Goal: Navigation & Orientation: Find specific page/section

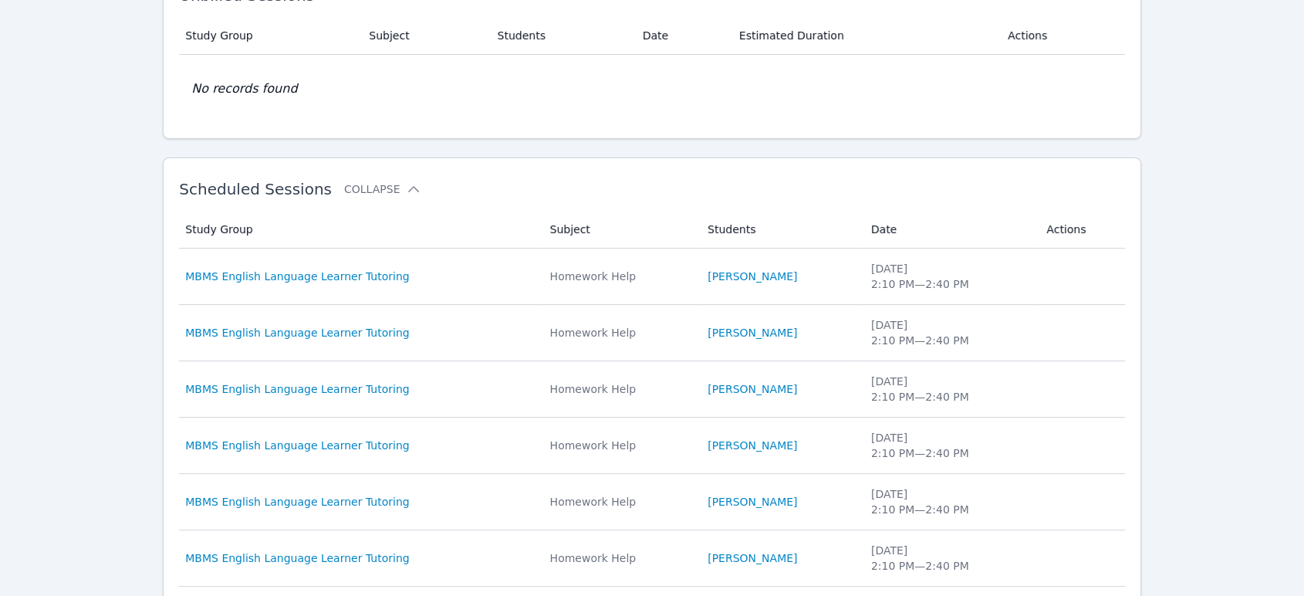
scroll to position [343, 0]
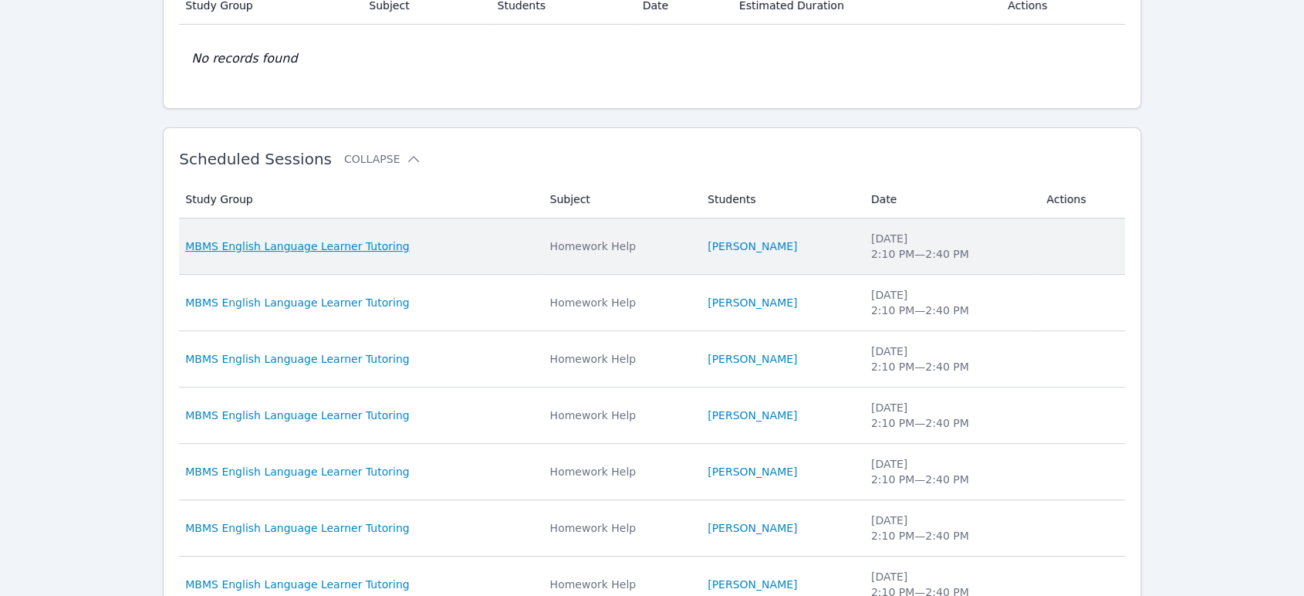
click at [343, 249] on span "MBMS English Language Learner Tutoring" at bounding box center [297, 246] width 224 height 15
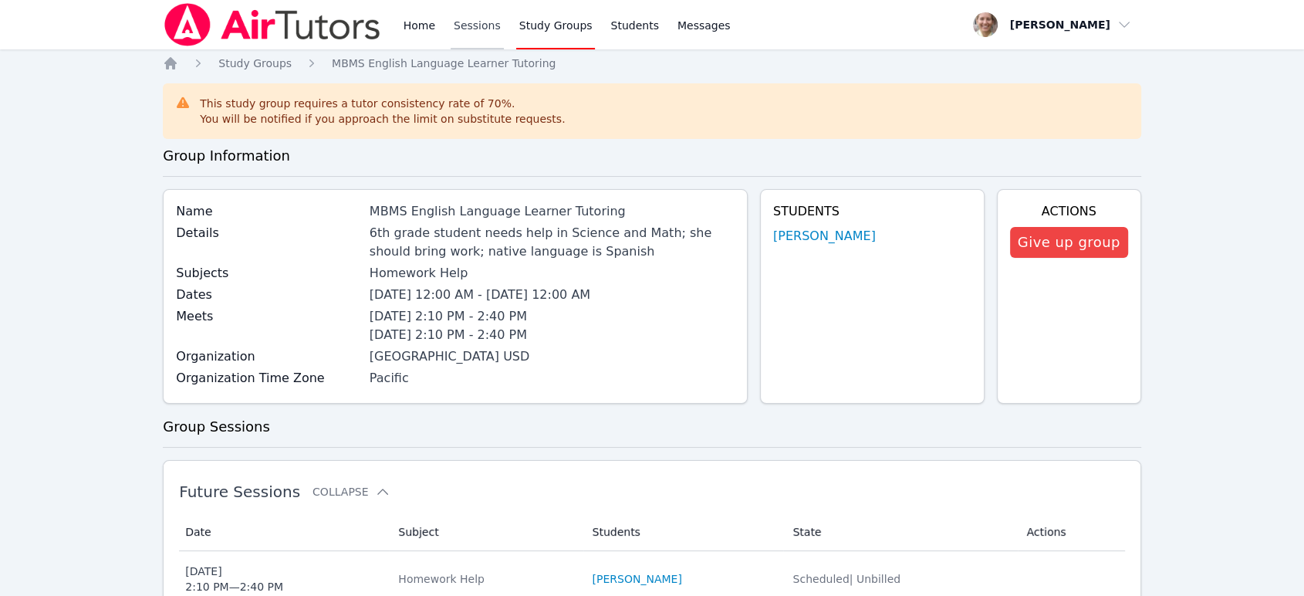
click at [462, 22] on link "Sessions" at bounding box center [477, 24] width 53 height 49
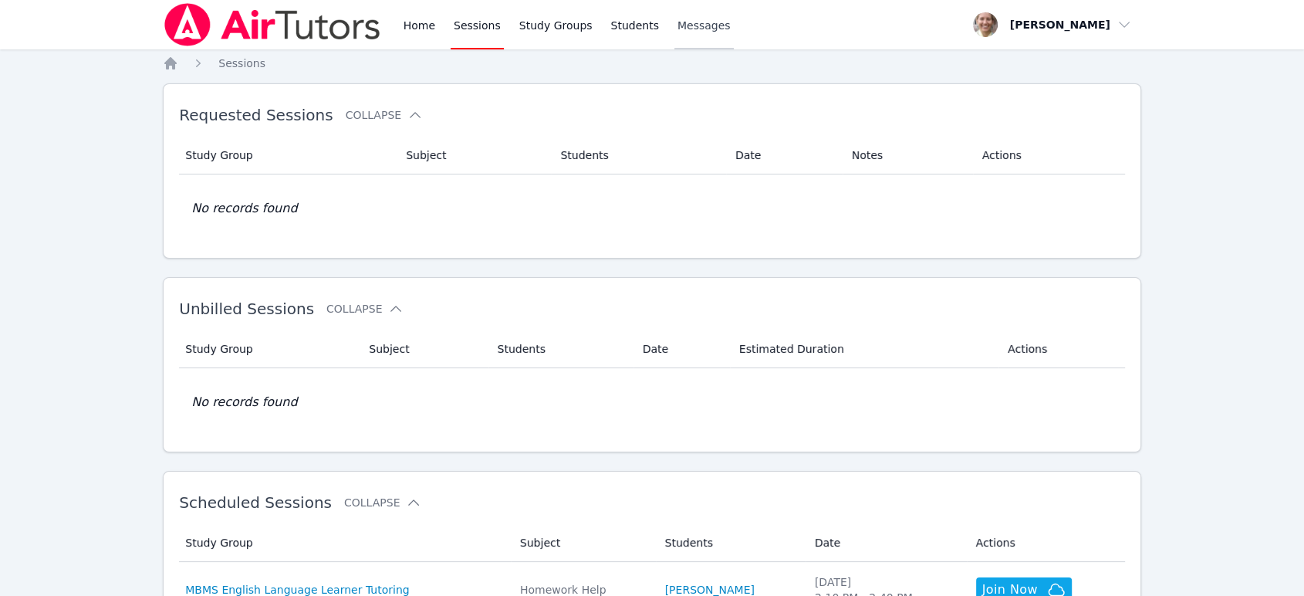
click at [679, 18] on span "Messages" at bounding box center [704, 25] width 53 height 15
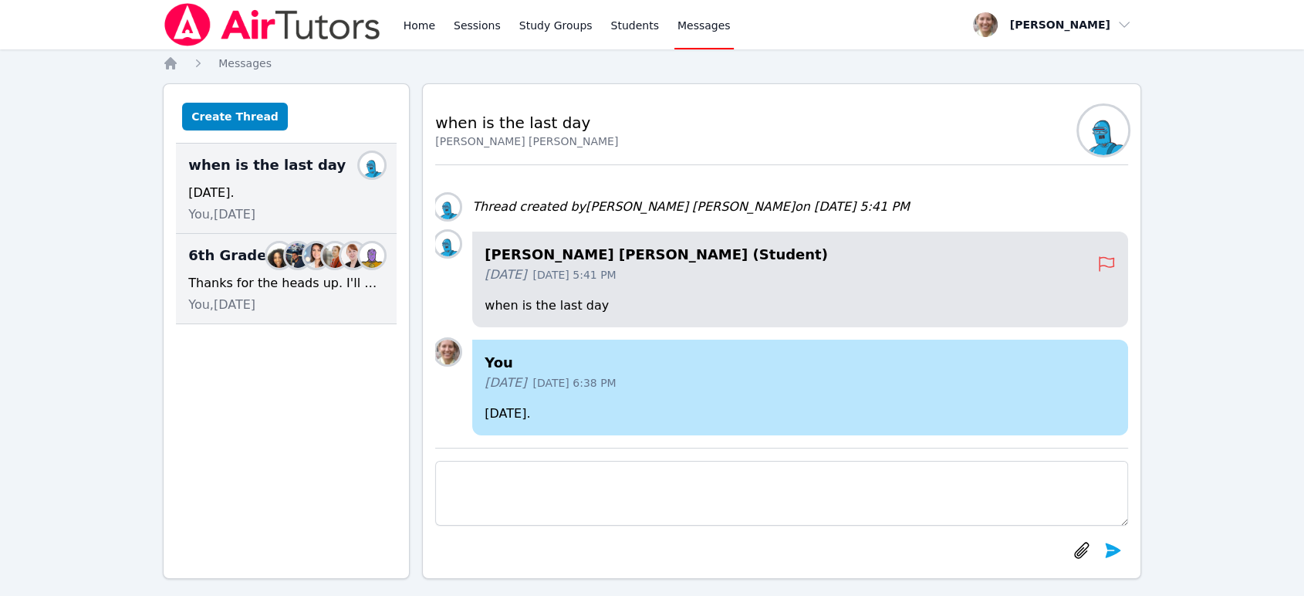
click at [301, 303] on div "You, [DATE]" at bounding box center [286, 305] width 196 height 19
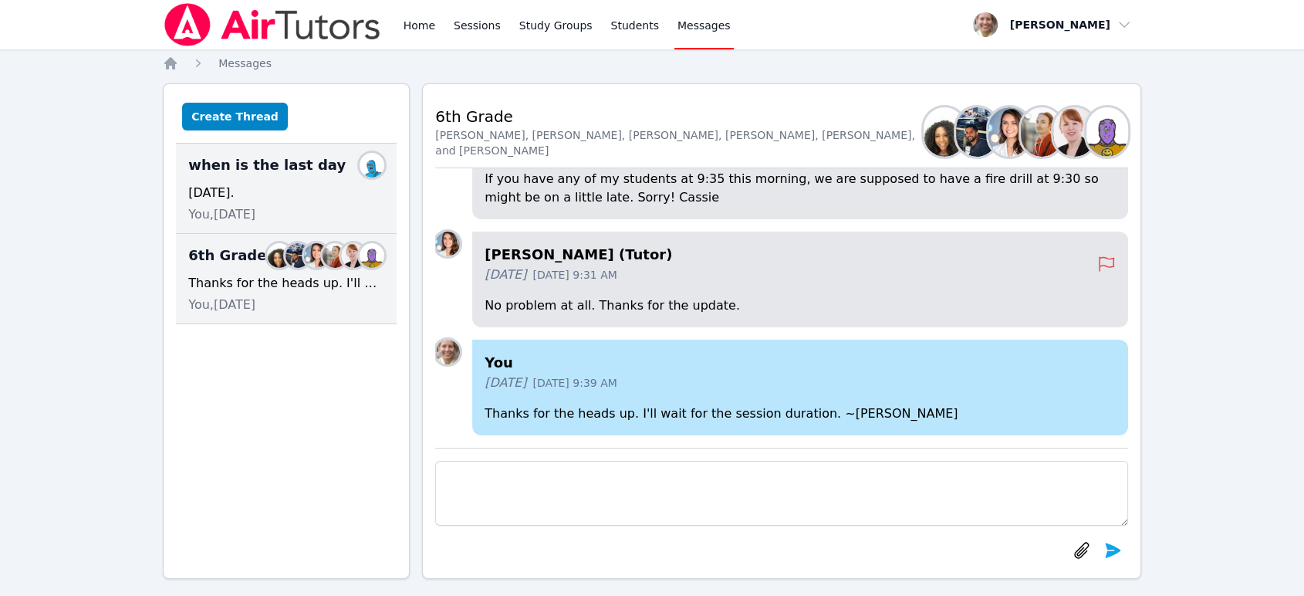
click at [306, 184] on div "[DATE]." at bounding box center [286, 193] width 196 height 19
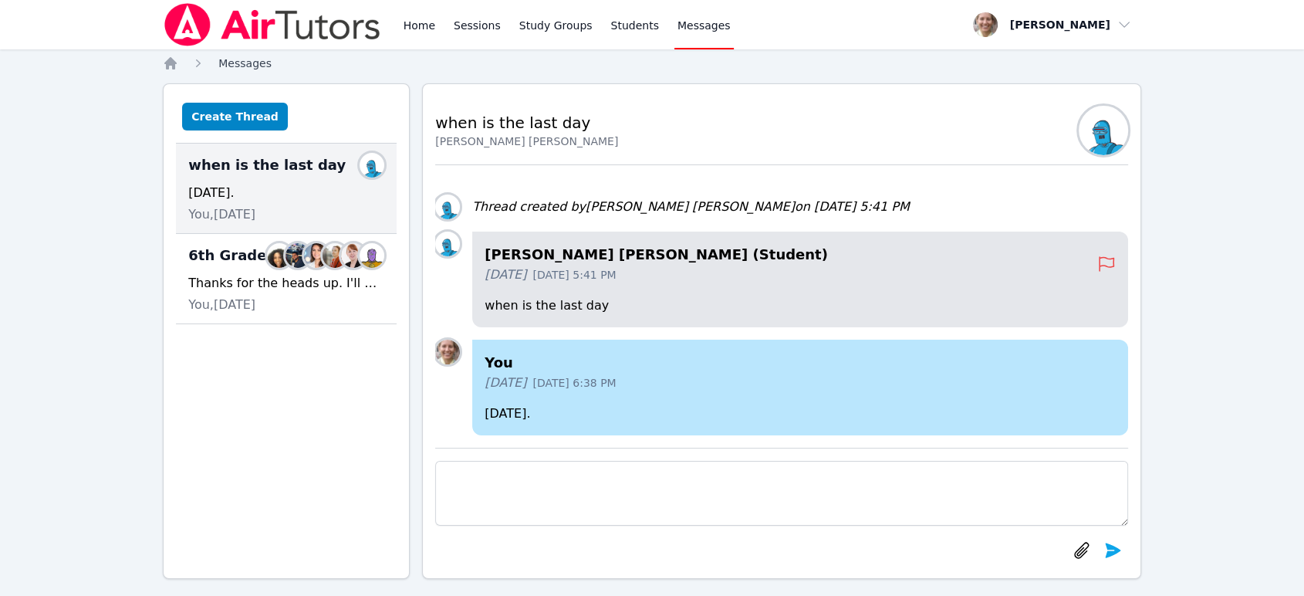
click at [253, 63] on span "Messages" at bounding box center [244, 63] width 53 height 12
click at [628, 6] on link "Students" at bounding box center [634, 24] width 54 height 49
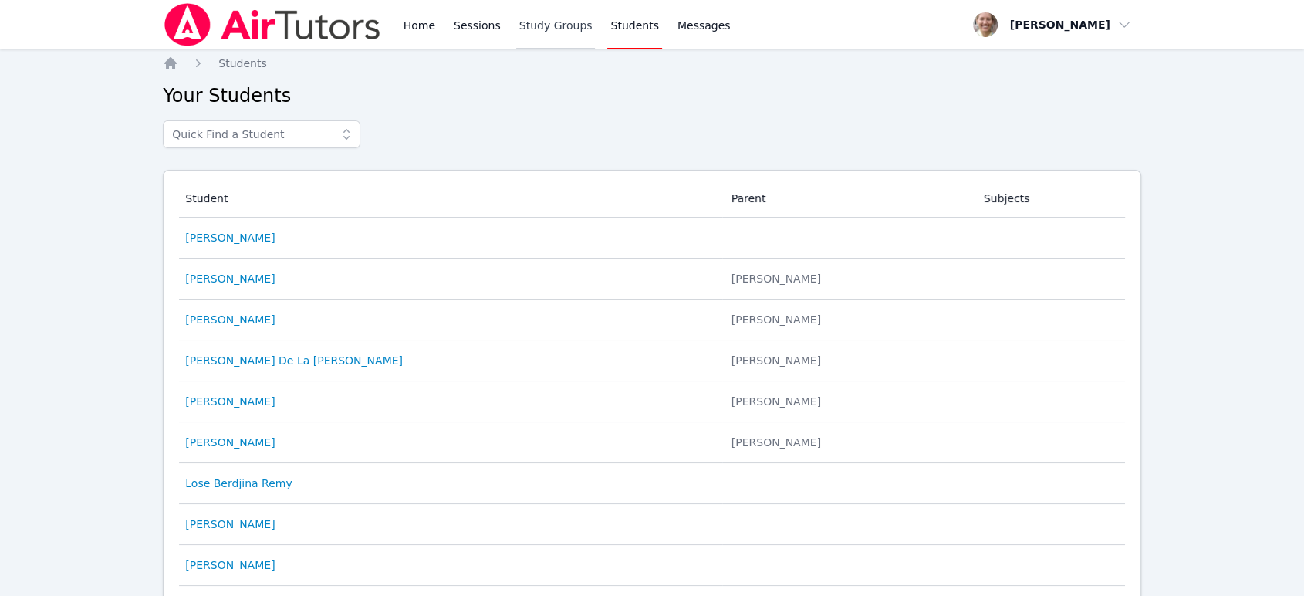
click at [565, 28] on link "Study Groups" at bounding box center [556, 24] width 80 height 49
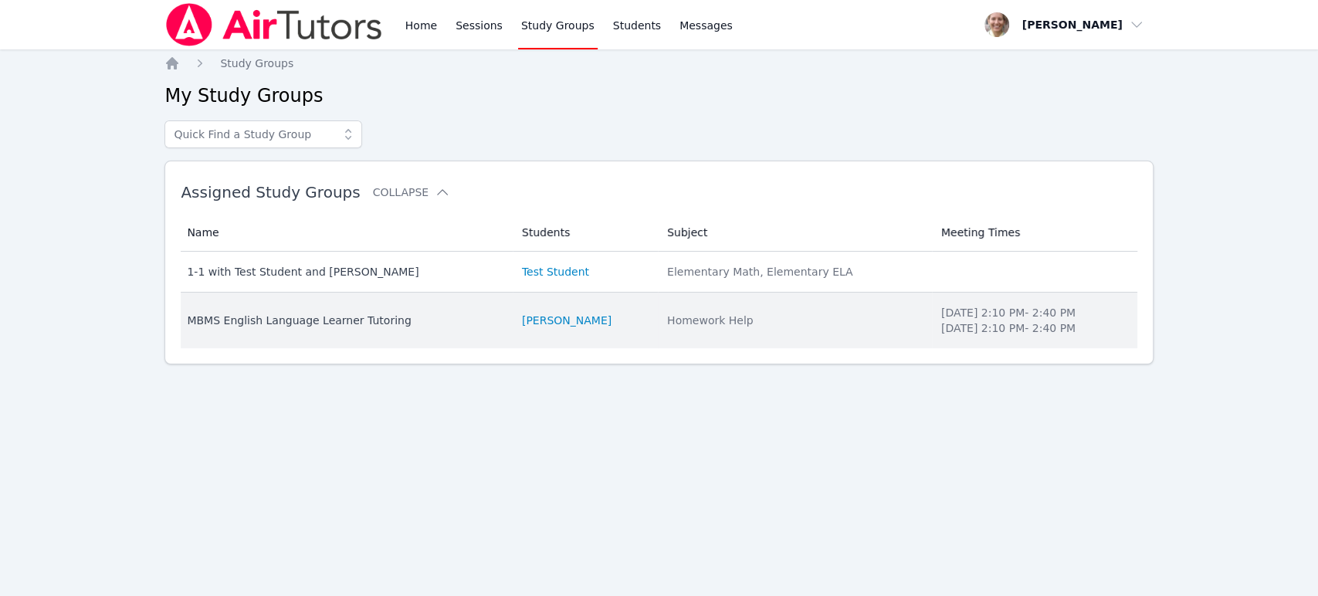
click at [349, 322] on div "MBMS English Language Learner Tutoring" at bounding box center [345, 320] width 316 height 15
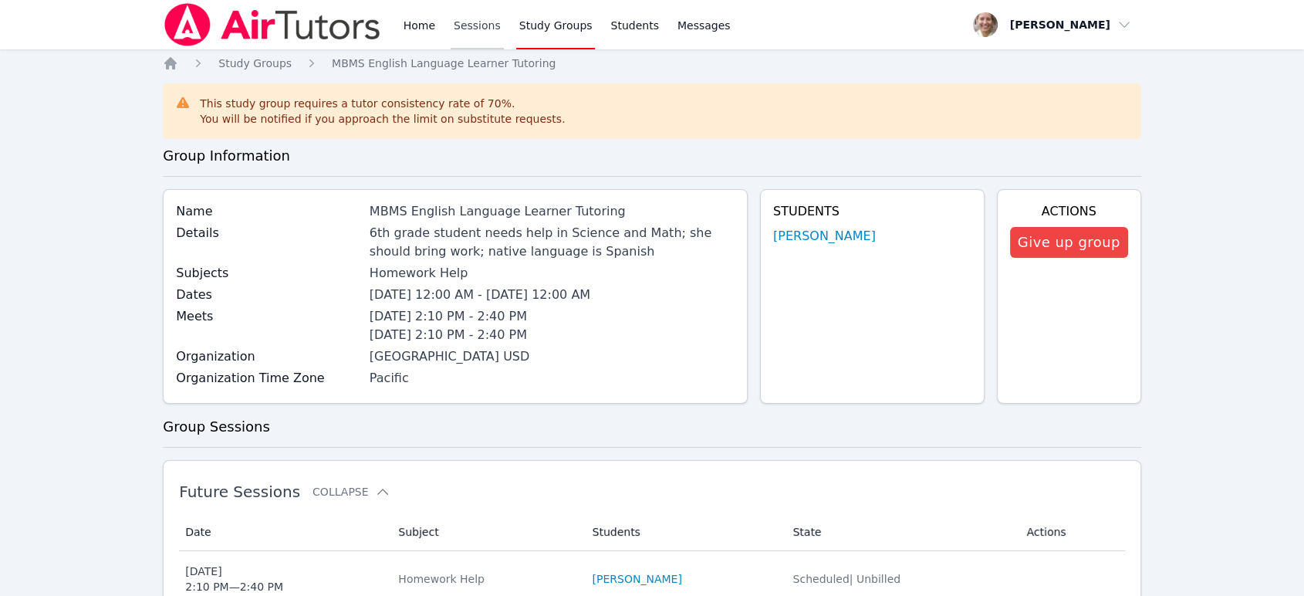
click at [464, 29] on link "Sessions" at bounding box center [477, 24] width 53 height 49
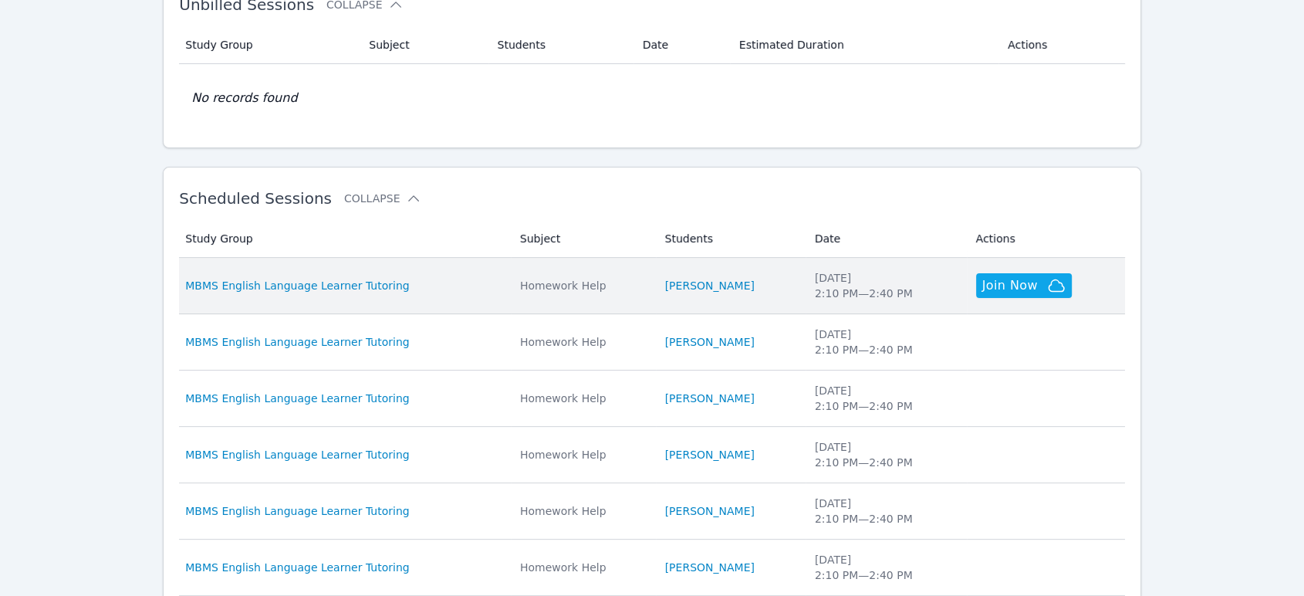
scroll to position [343, 0]
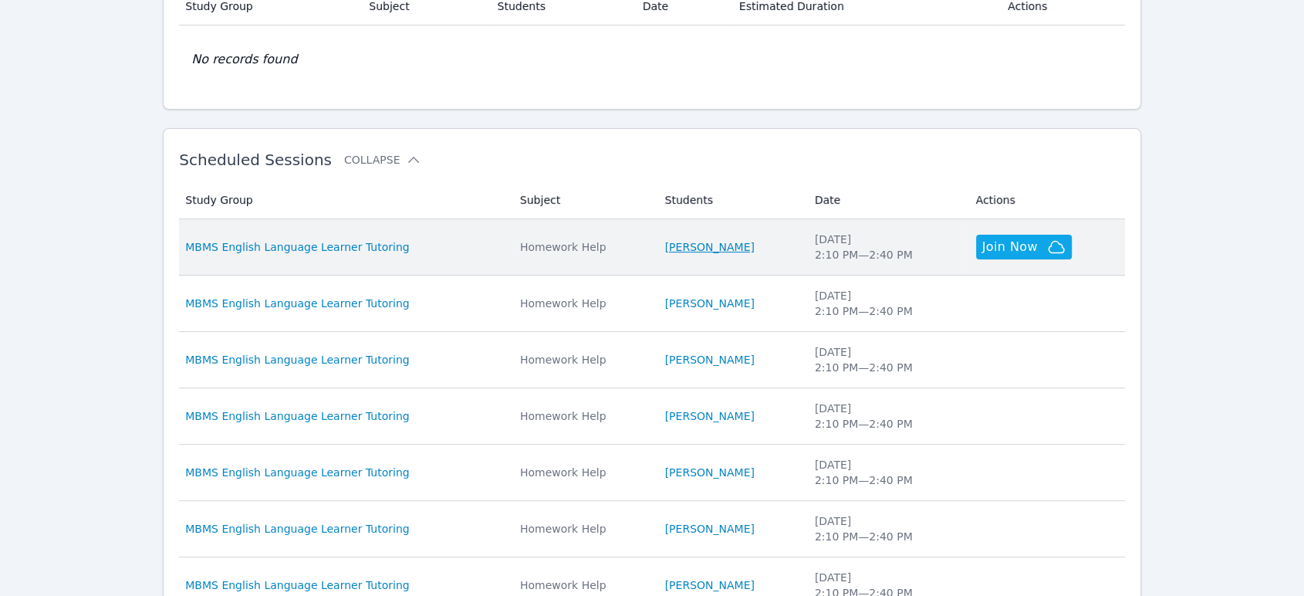
click at [725, 249] on link "[PERSON_NAME]" at bounding box center [710, 246] width 90 height 15
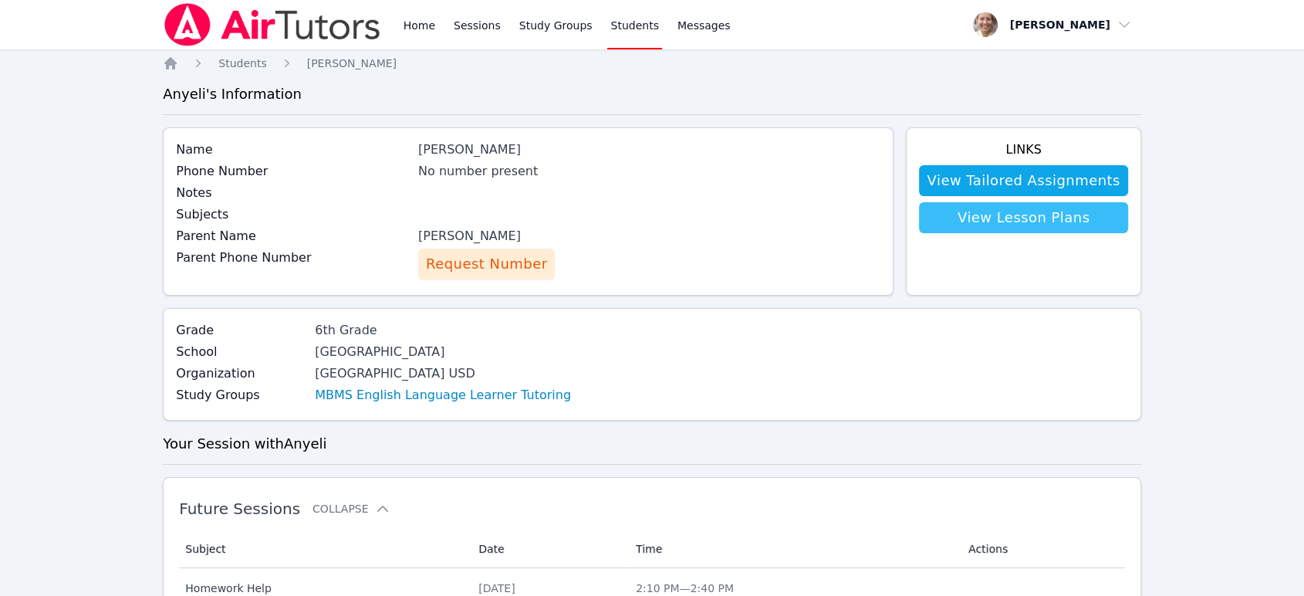
click at [1000, 218] on link "View Lesson Plans" at bounding box center [1023, 217] width 208 height 31
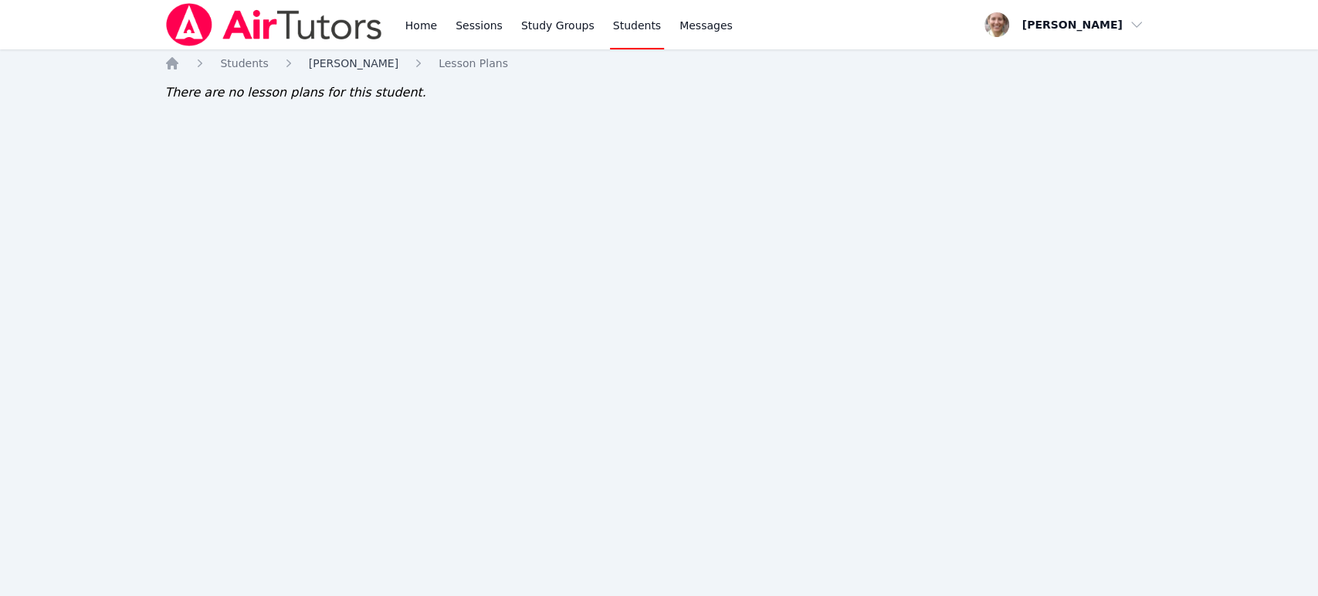
click at [352, 66] on span "[PERSON_NAME]" at bounding box center [354, 63] width 90 height 12
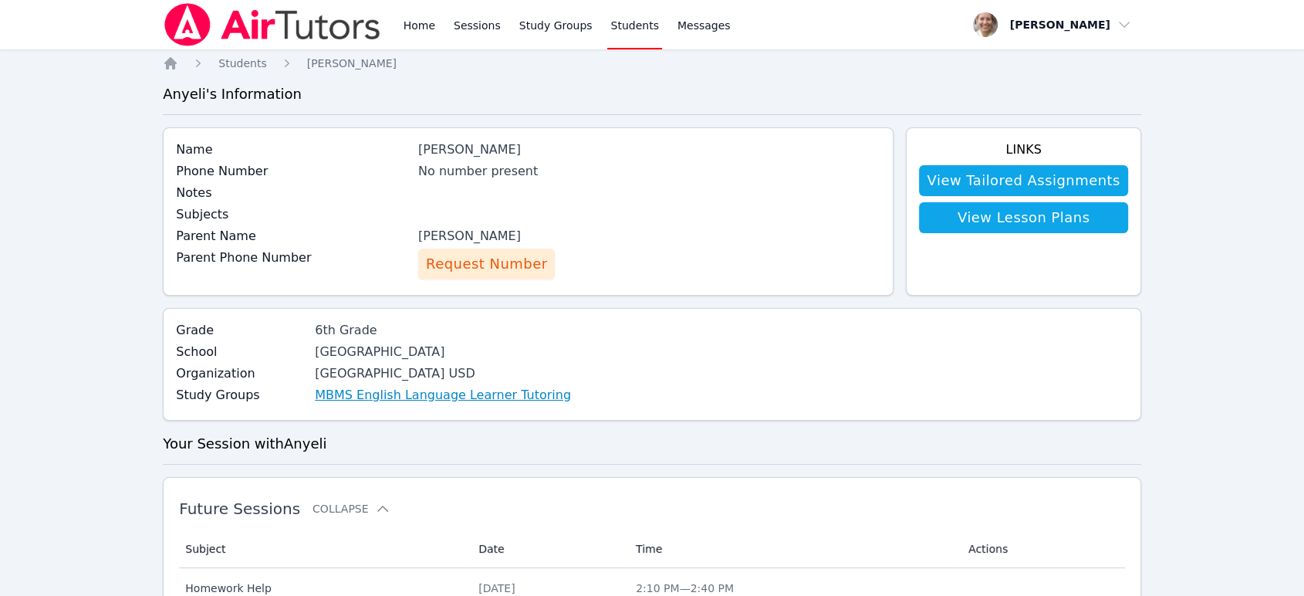
click at [460, 394] on link "MBMS English Language Learner Tutoring" at bounding box center [443, 395] width 256 height 19
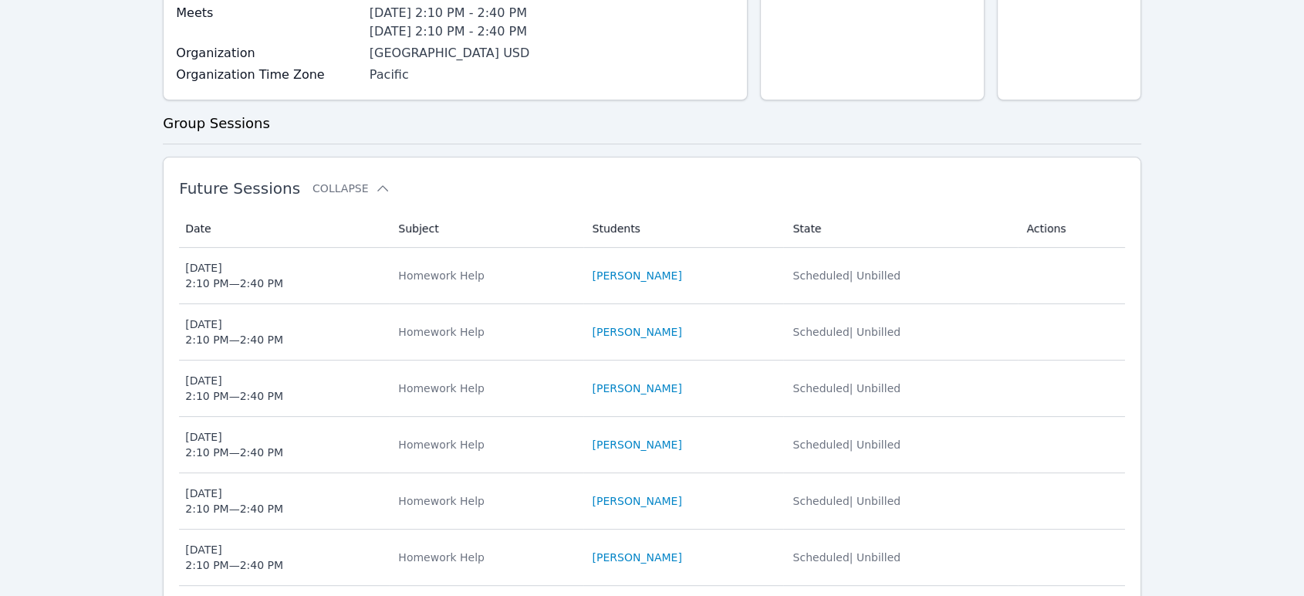
scroll to position [343, 0]
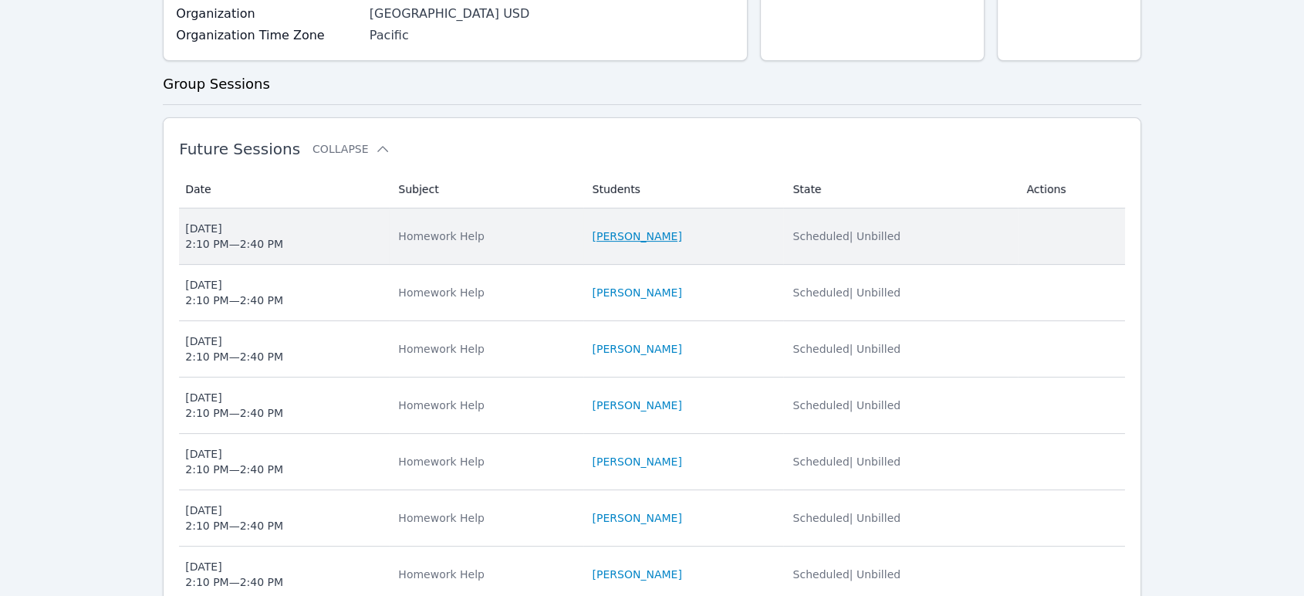
click at [650, 238] on link "[PERSON_NAME]" at bounding box center [638, 235] width 90 height 15
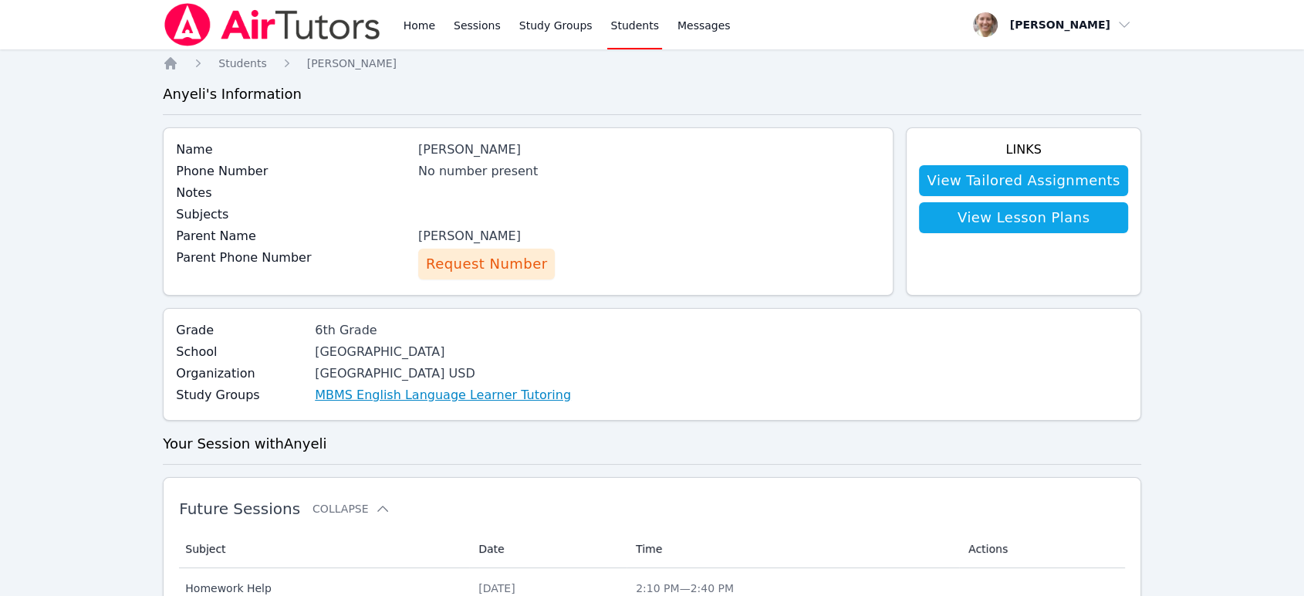
click at [438, 398] on link "MBMS English Language Learner Tutoring" at bounding box center [443, 395] width 256 height 19
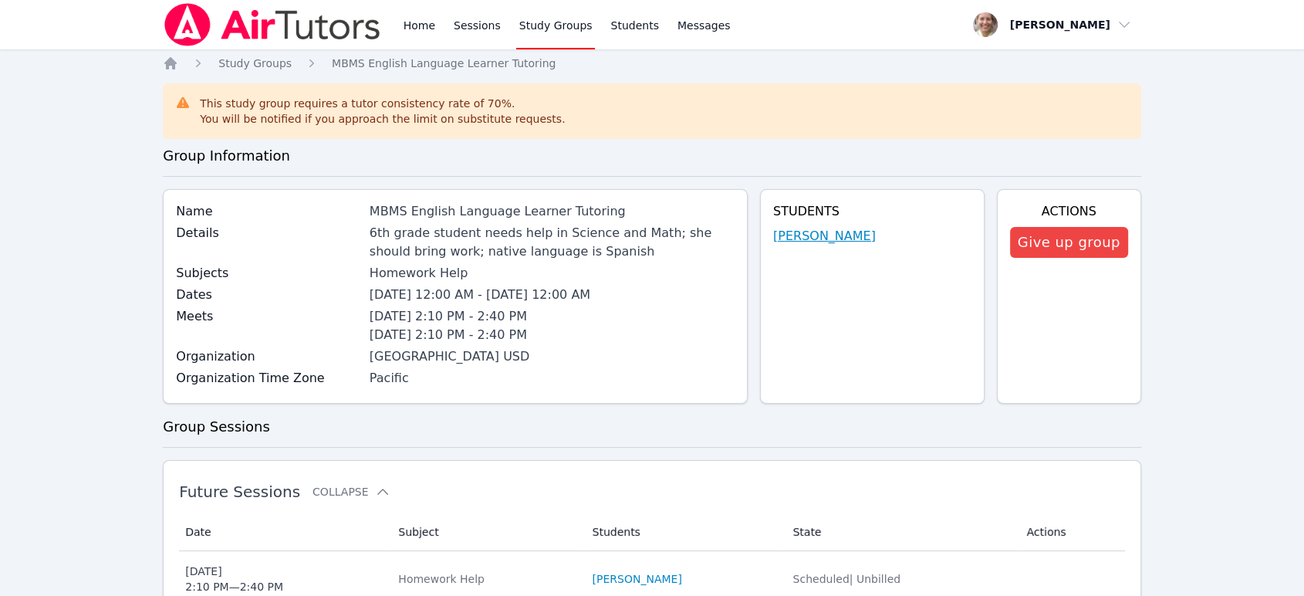
click at [851, 239] on link "[PERSON_NAME]" at bounding box center [824, 236] width 103 height 19
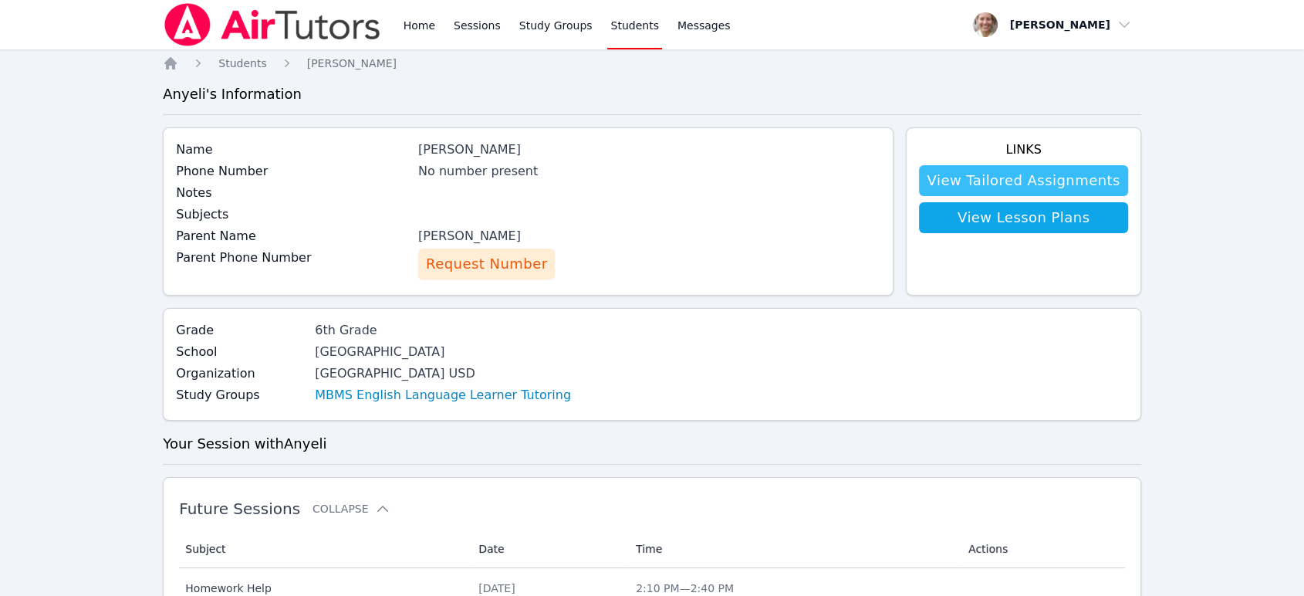
click at [1044, 183] on link "View Tailored Assignments" at bounding box center [1023, 180] width 208 height 31
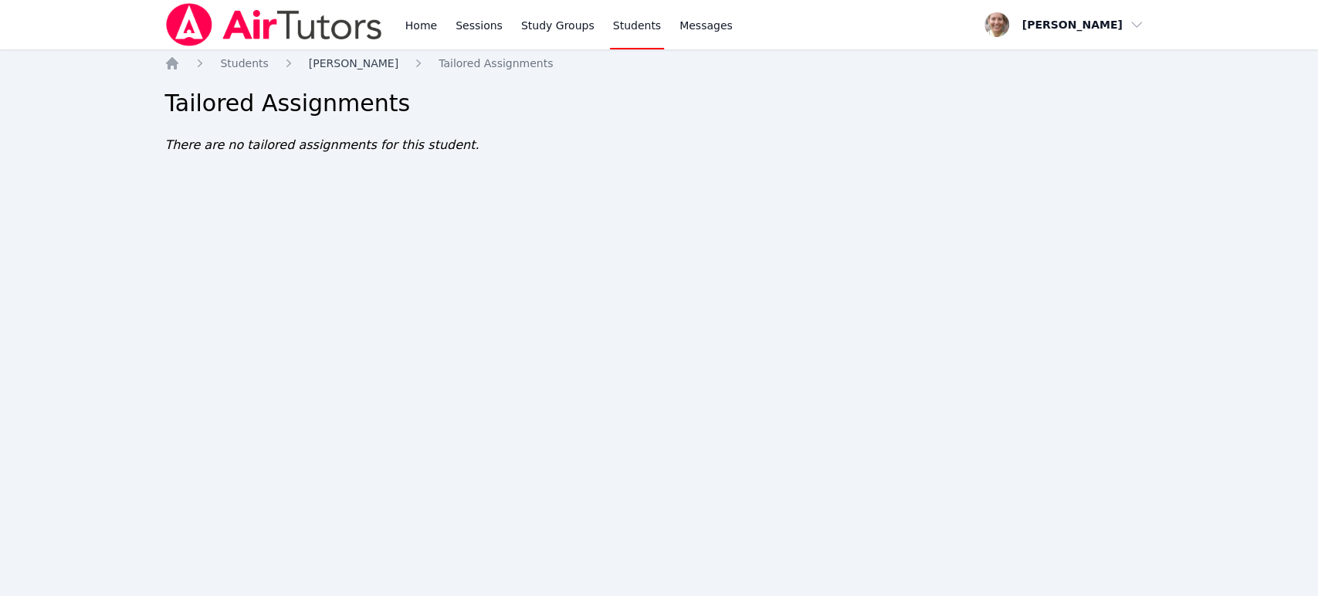
click at [323, 62] on span "[PERSON_NAME]" at bounding box center [354, 63] width 90 height 12
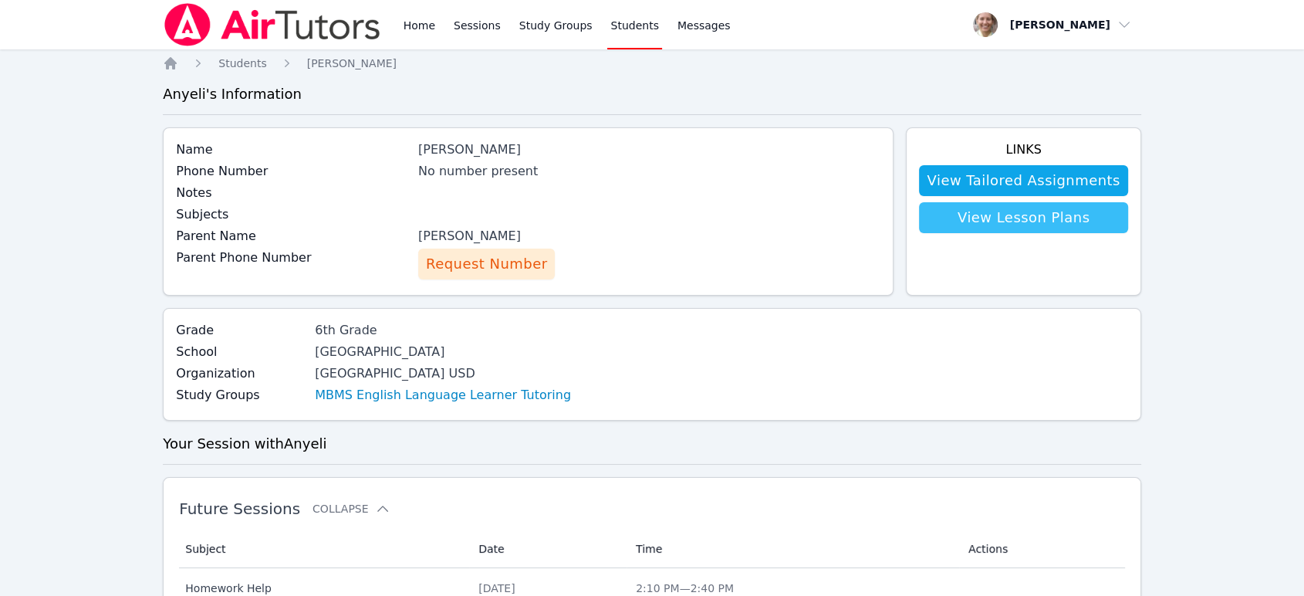
click at [1074, 223] on link "View Lesson Plans" at bounding box center [1023, 217] width 208 height 31
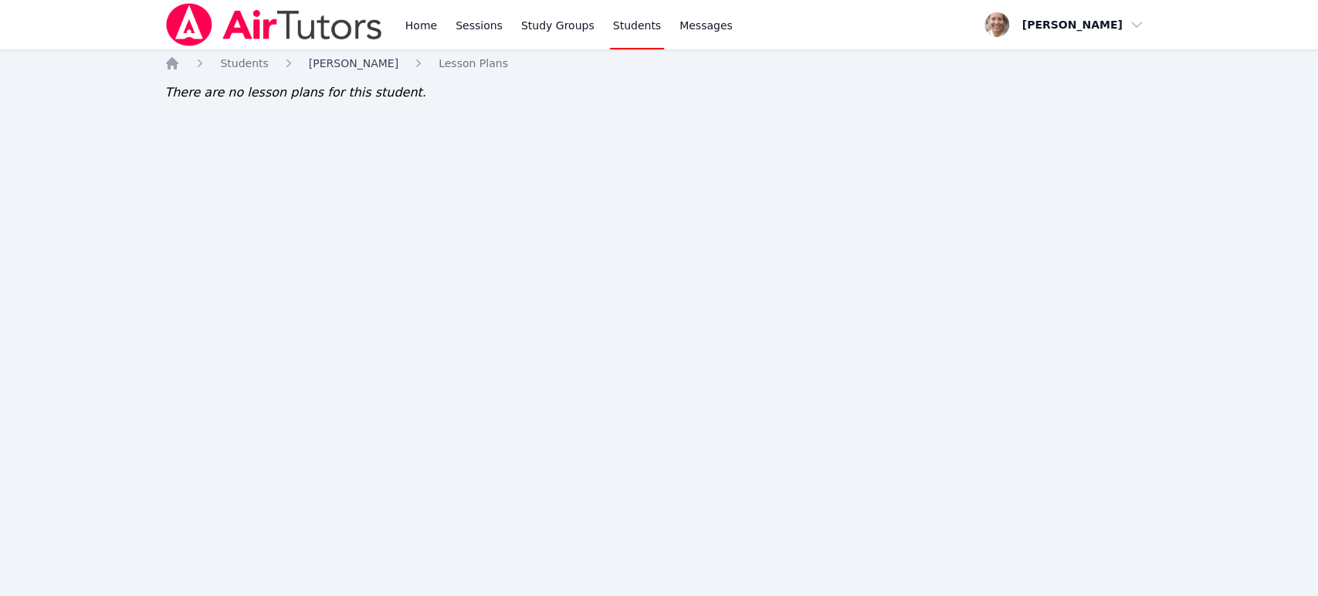
click at [337, 63] on span "[PERSON_NAME]" at bounding box center [354, 63] width 90 height 12
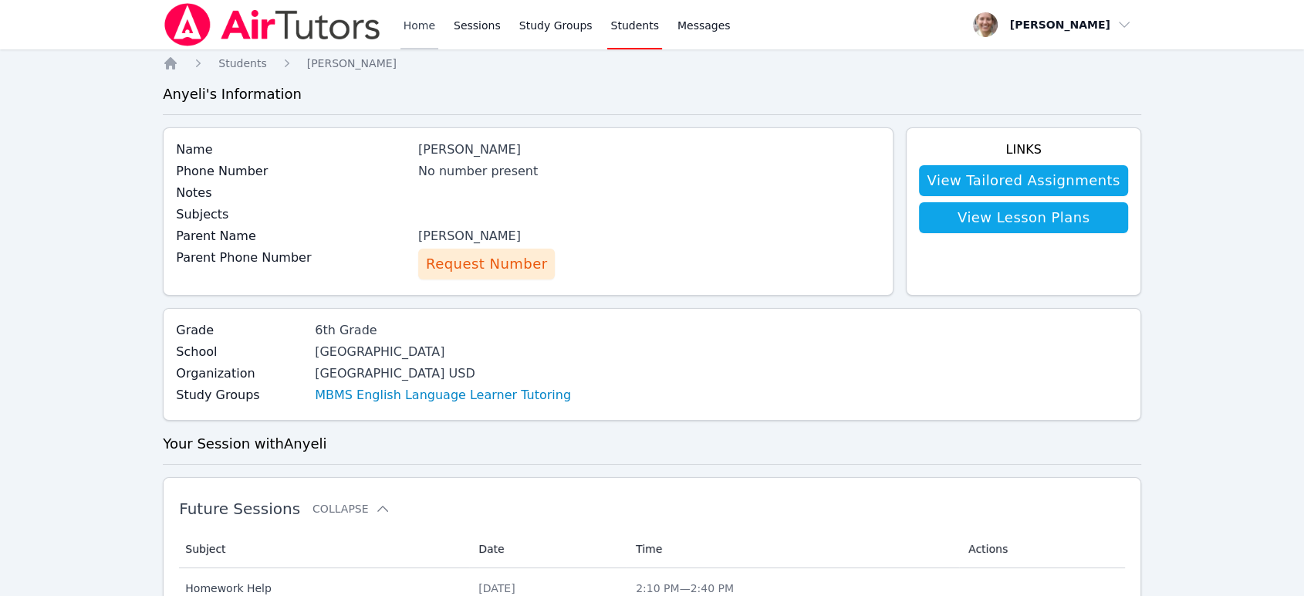
click at [411, 23] on link "Home" at bounding box center [420, 24] width 38 height 49
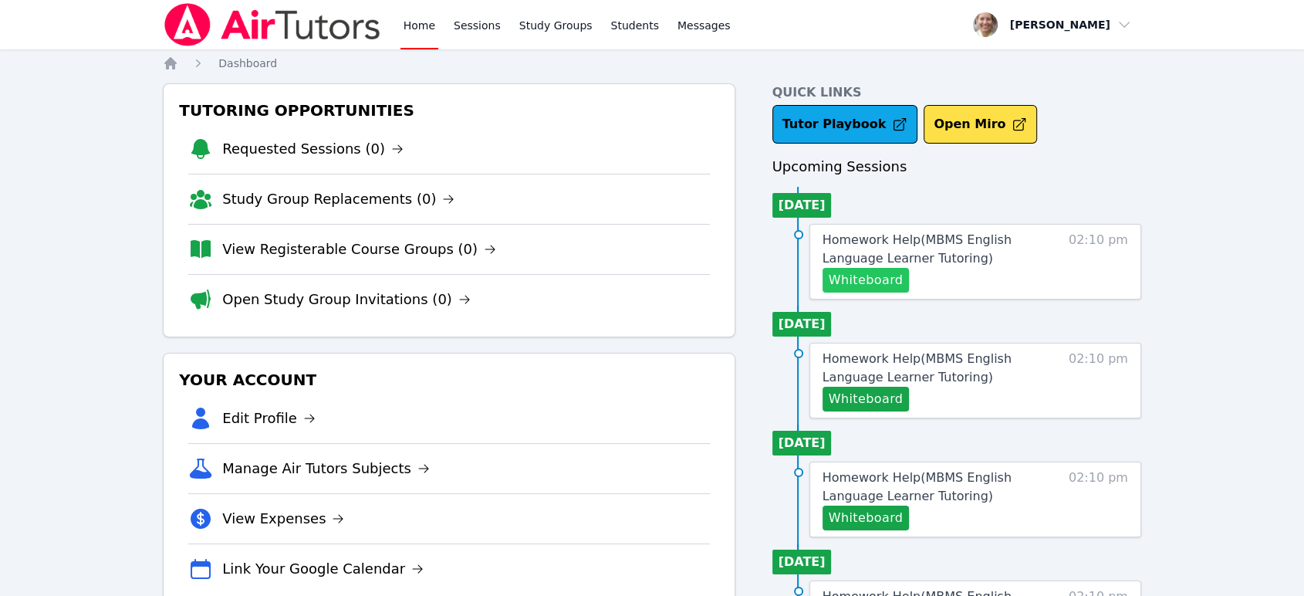
click at [879, 276] on button "Whiteboard" at bounding box center [866, 280] width 87 height 25
click at [468, 21] on link "Sessions" at bounding box center [477, 24] width 53 height 49
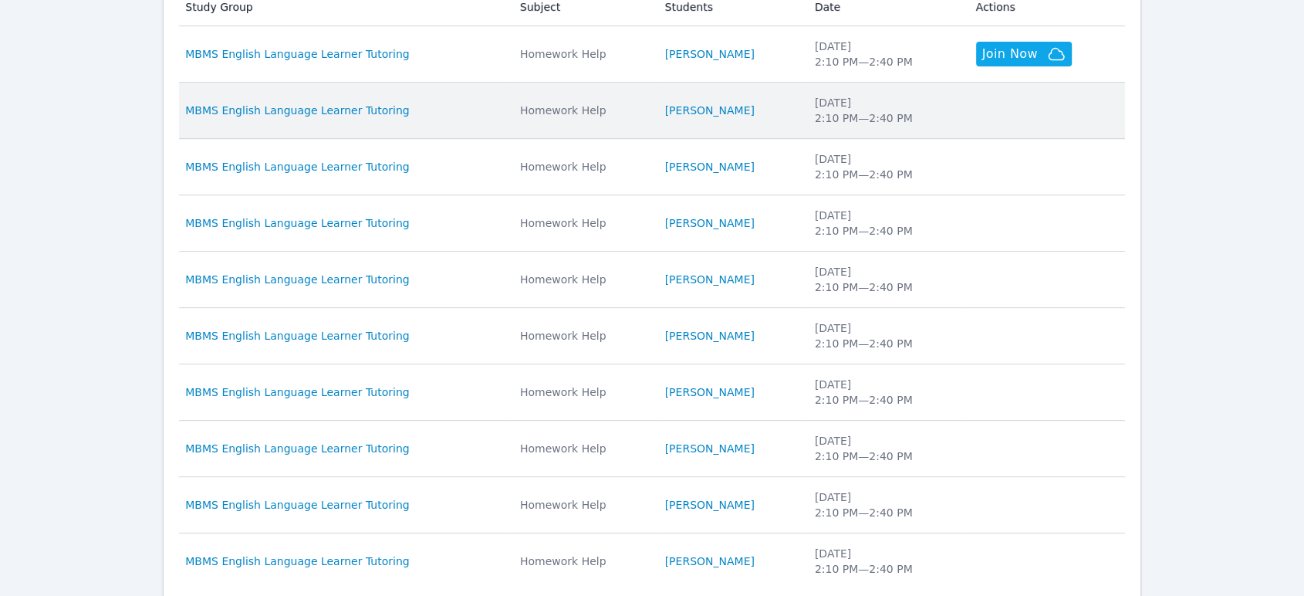
scroll to position [686, 0]
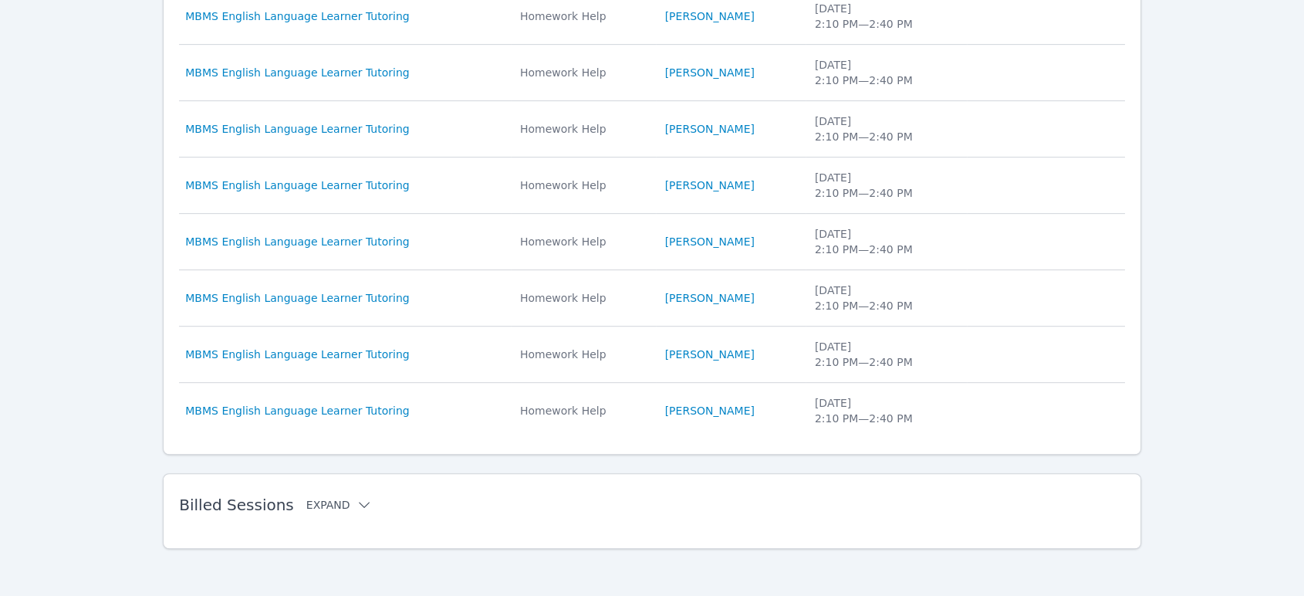
click at [340, 509] on button "Expand" at bounding box center [339, 504] width 66 height 15
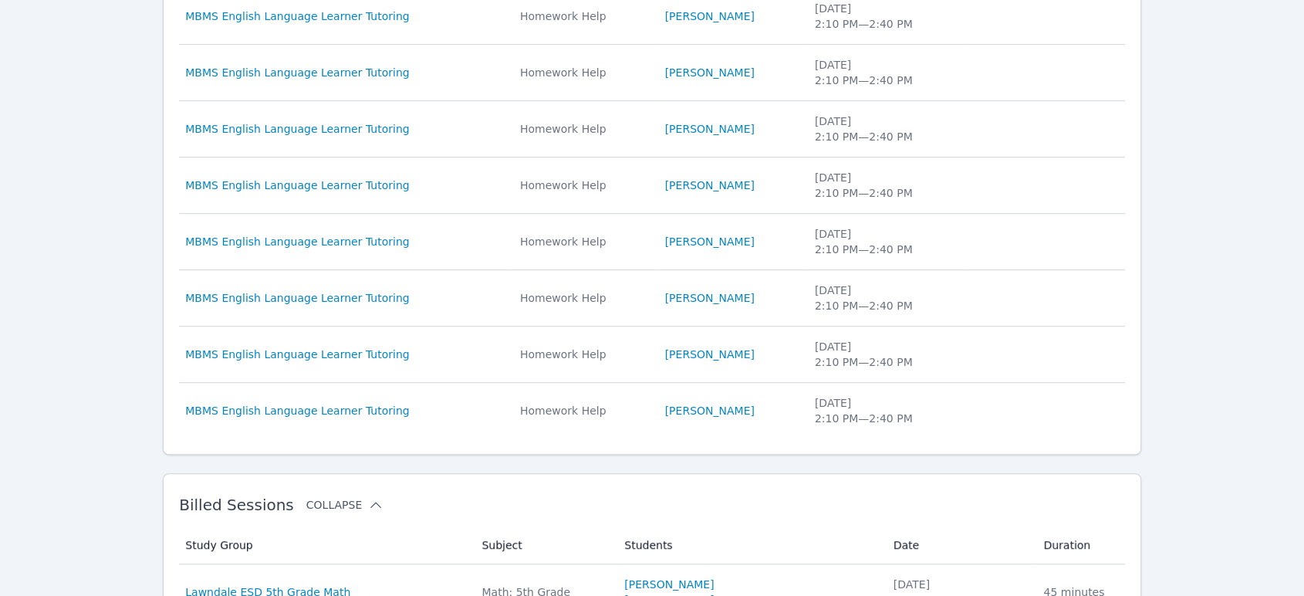
click at [346, 504] on button "Collapse" at bounding box center [344, 504] width 77 height 15
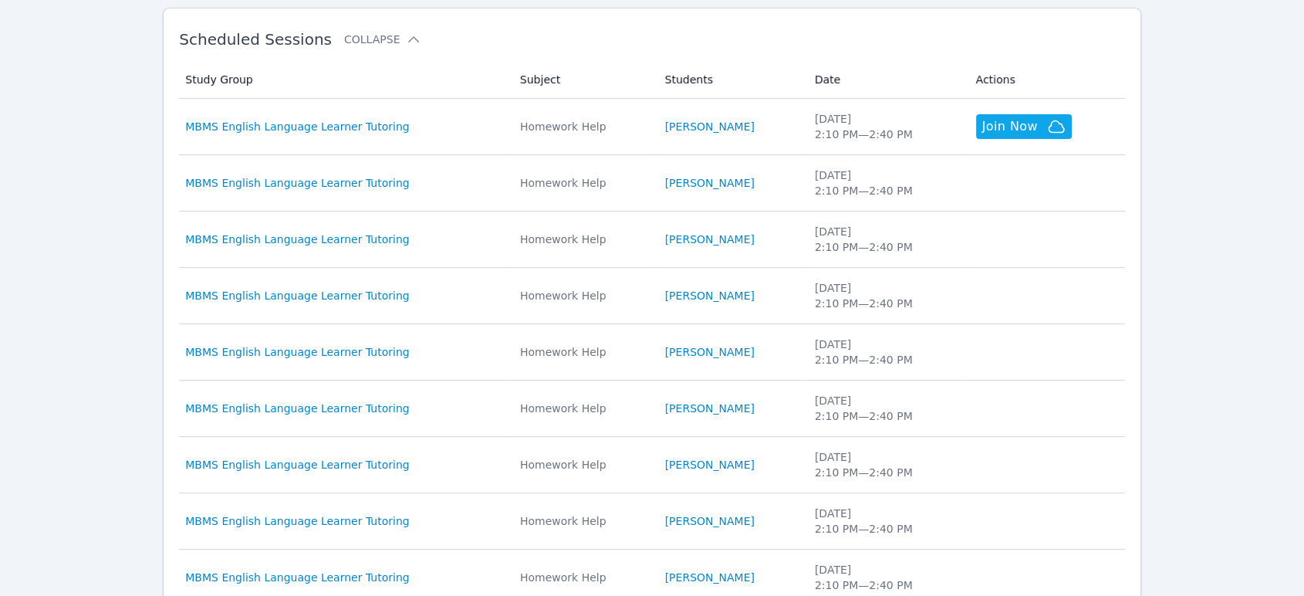
scroll to position [258, 0]
